Goal: Information Seeking & Learning: Check status

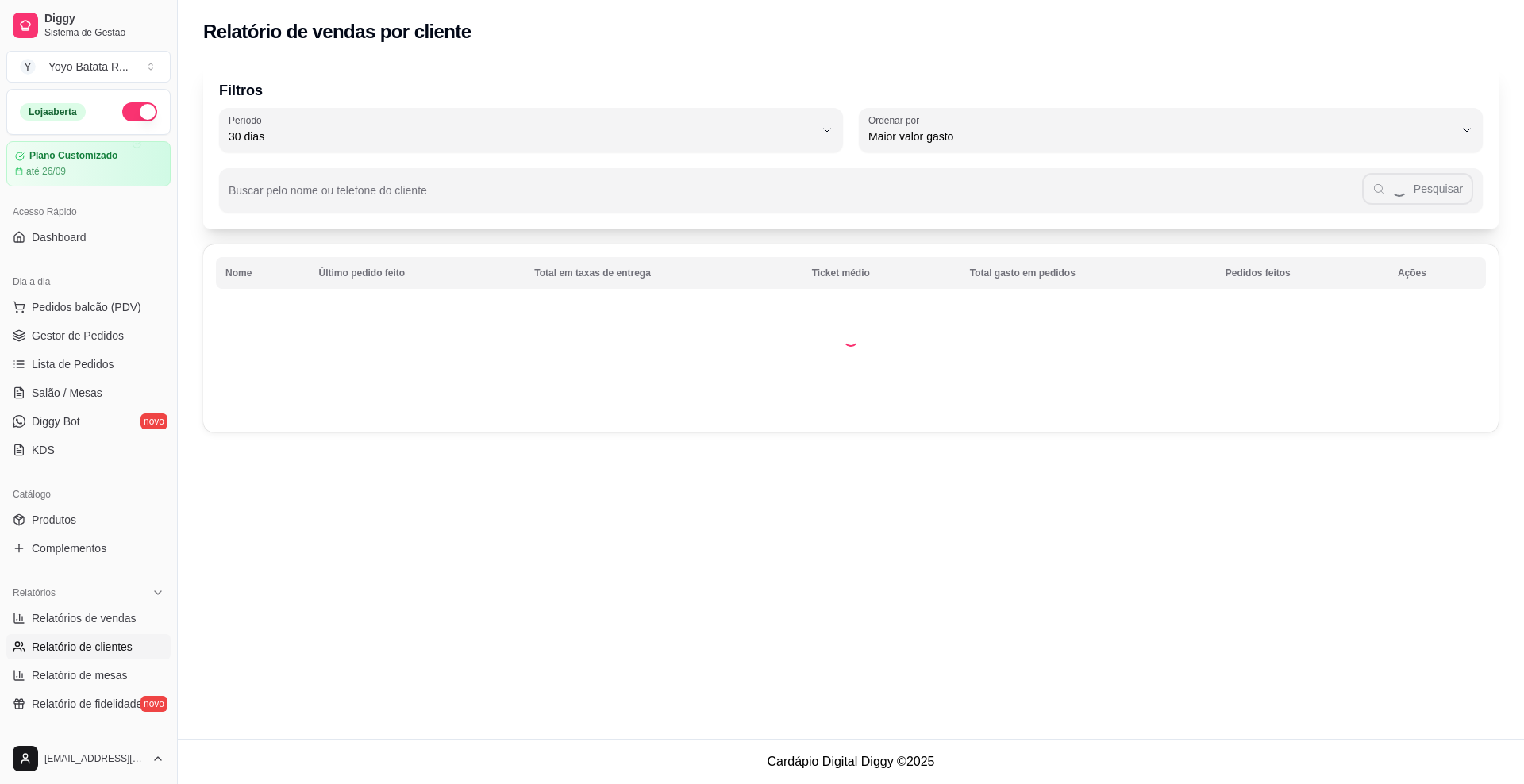
select select "30"
select select "HIGHEST_TOTAL_SPENT_WITH_ORDERS"
click at [105, 612] on span "Relatórios de vendas" at bounding box center [84, 617] width 105 height 15
select select "ALL"
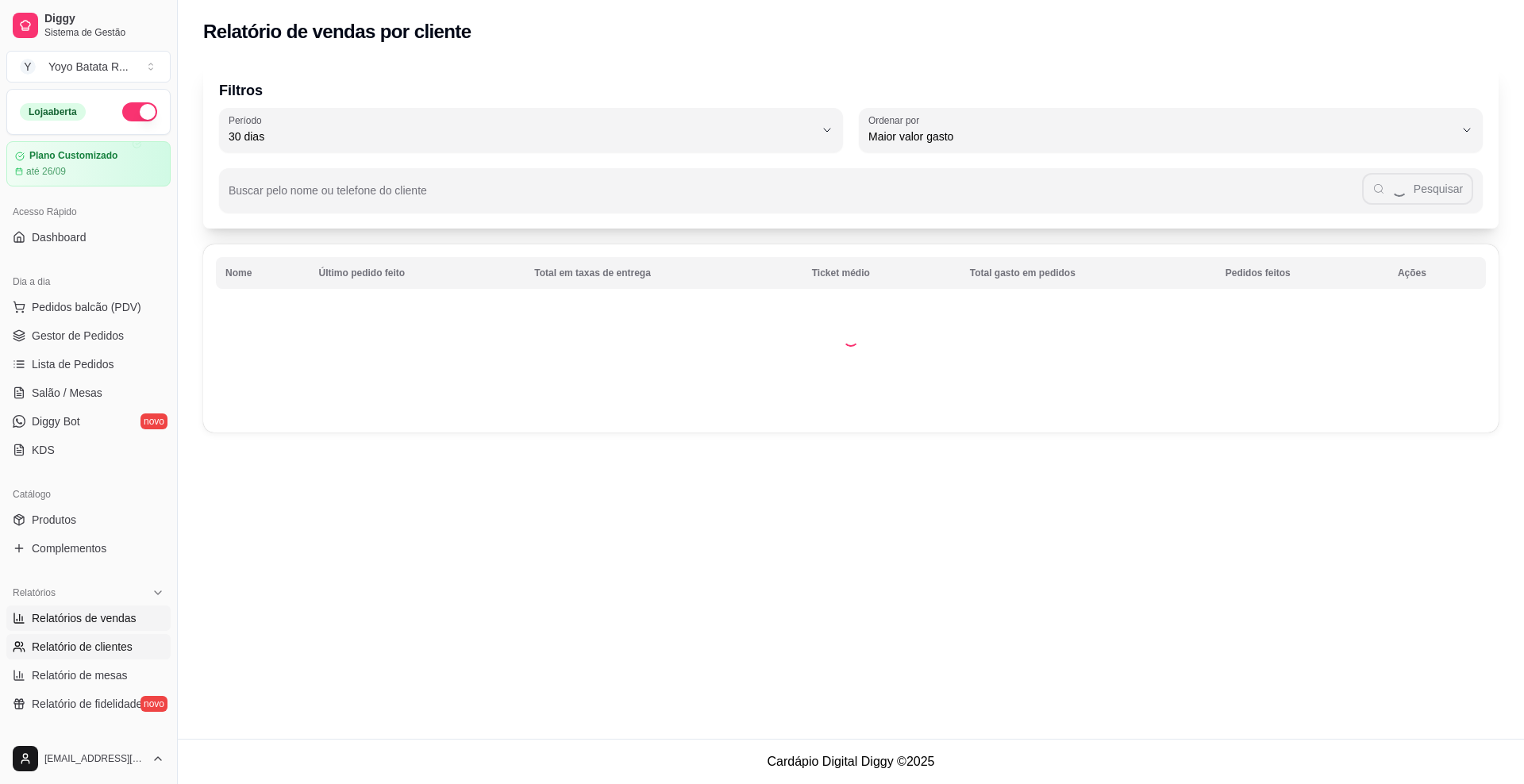
select select "0"
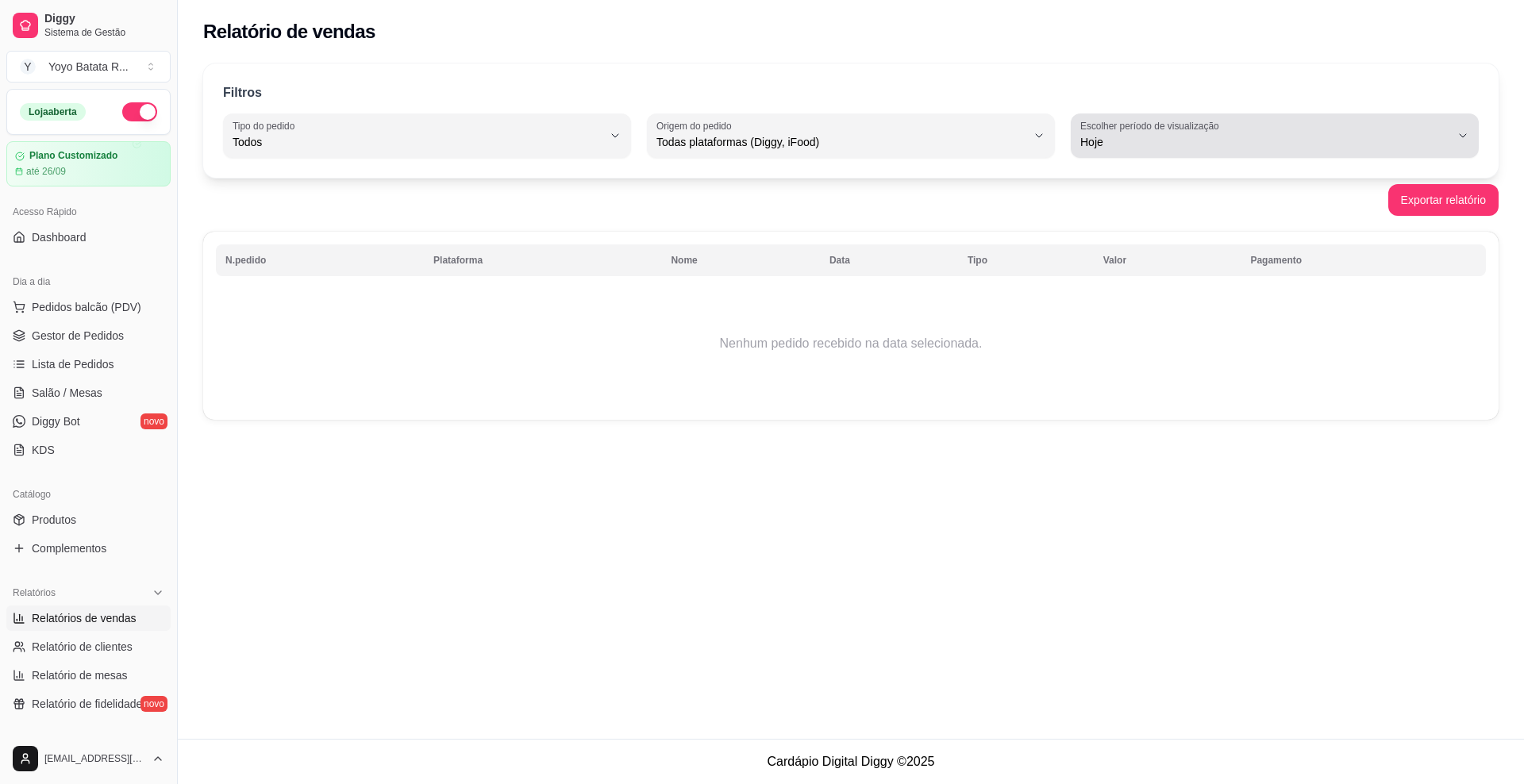
click at [1298, 136] on span "Hoje" at bounding box center [1265, 142] width 370 height 15
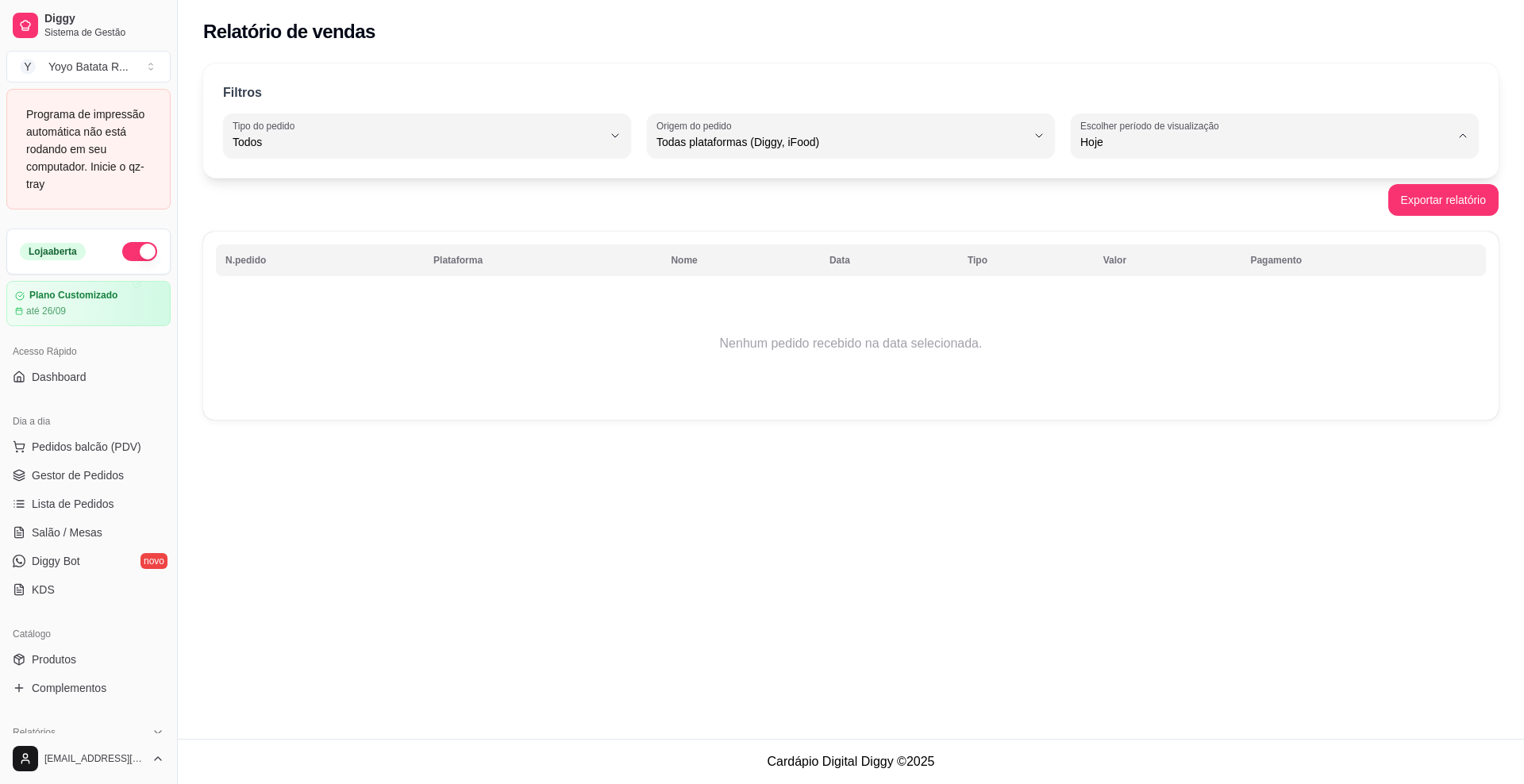
click at [1206, 208] on span "Ontem" at bounding box center [1267, 206] width 353 height 15
type input "1"
select select "1"
